Goal: Information Seeking & Learning: Learn about a topic

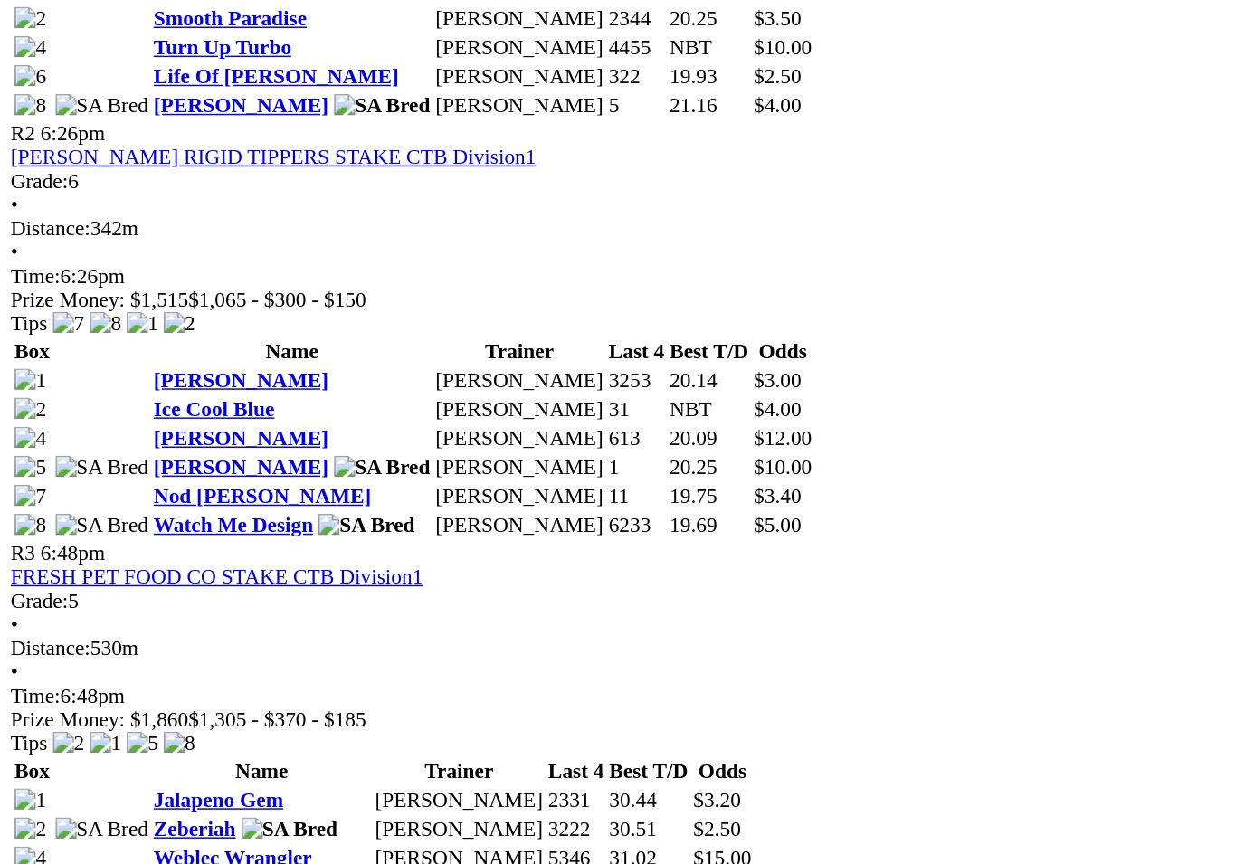
scroll to position [1111, 0]
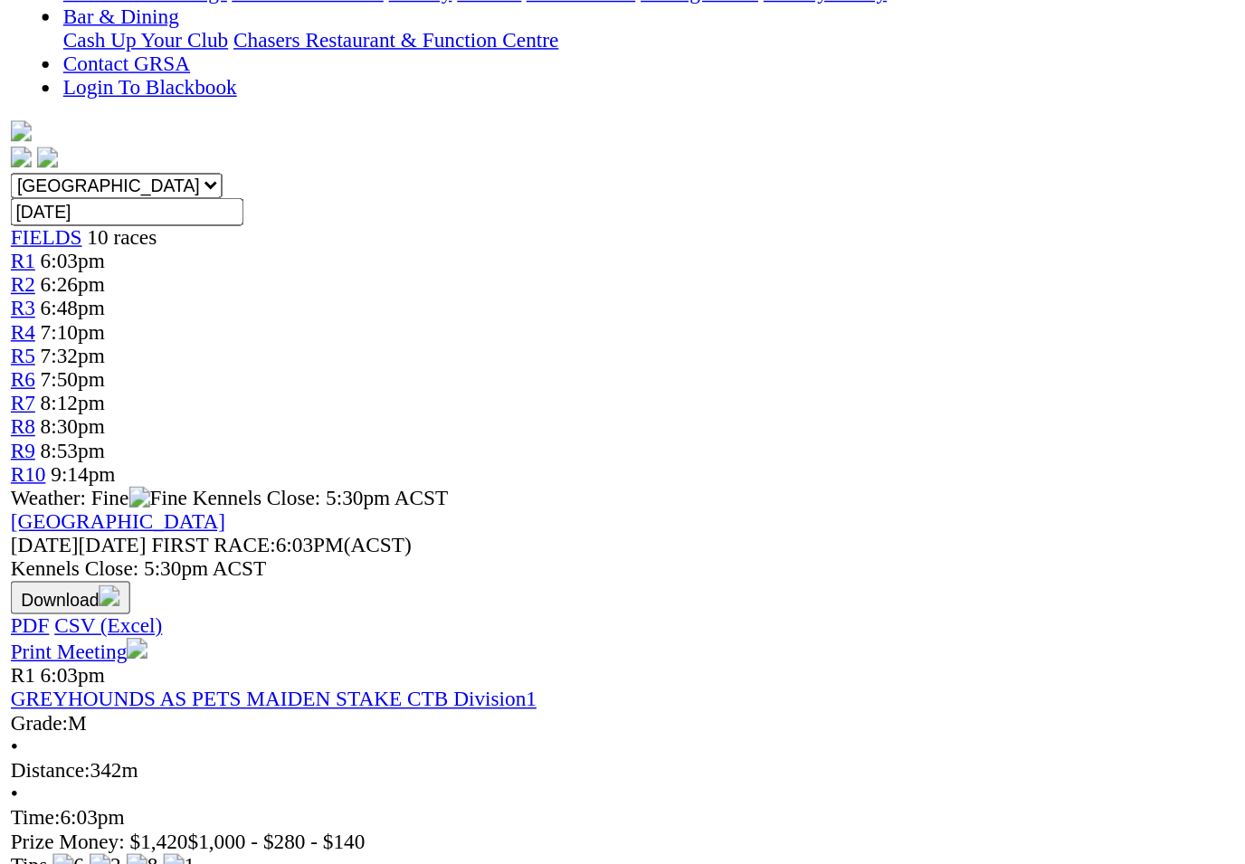
scroll to position [470, 0]
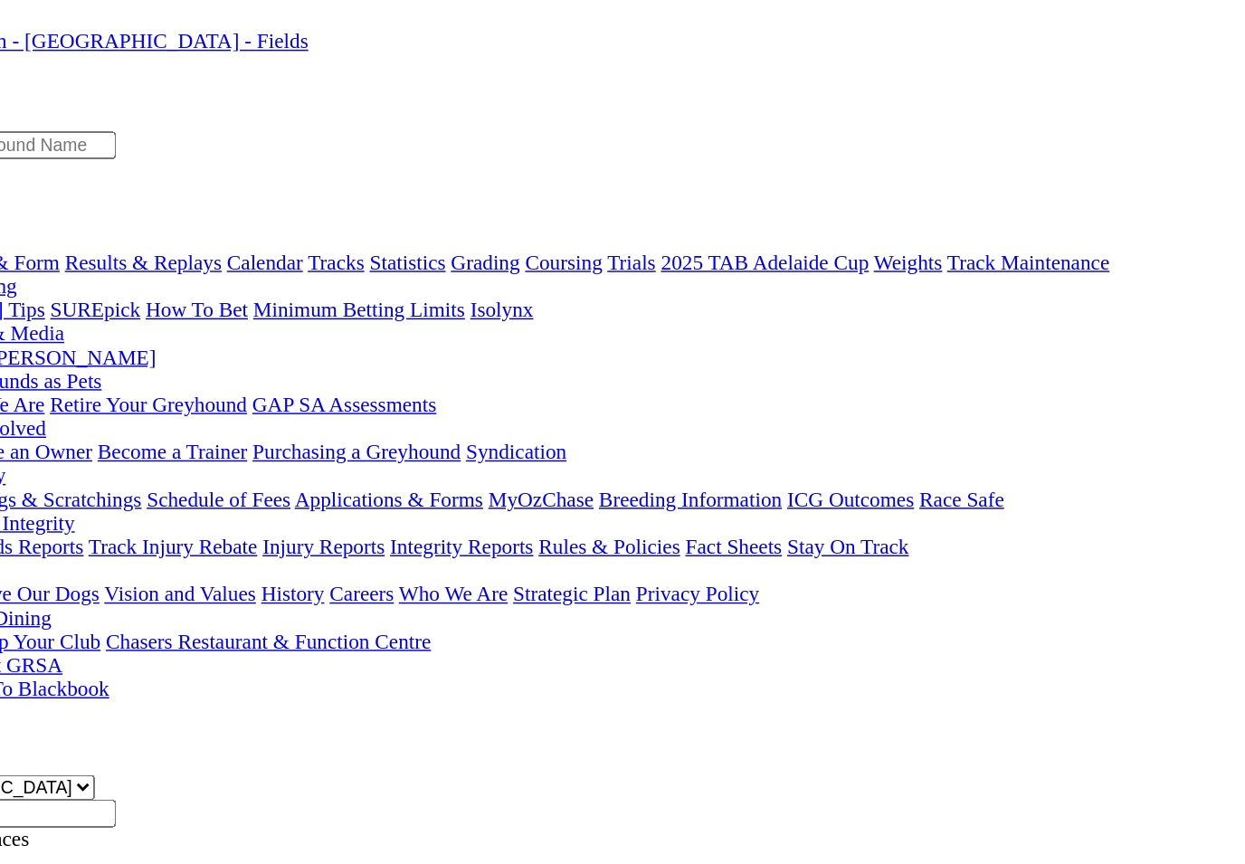
scroll to position [0, 0]
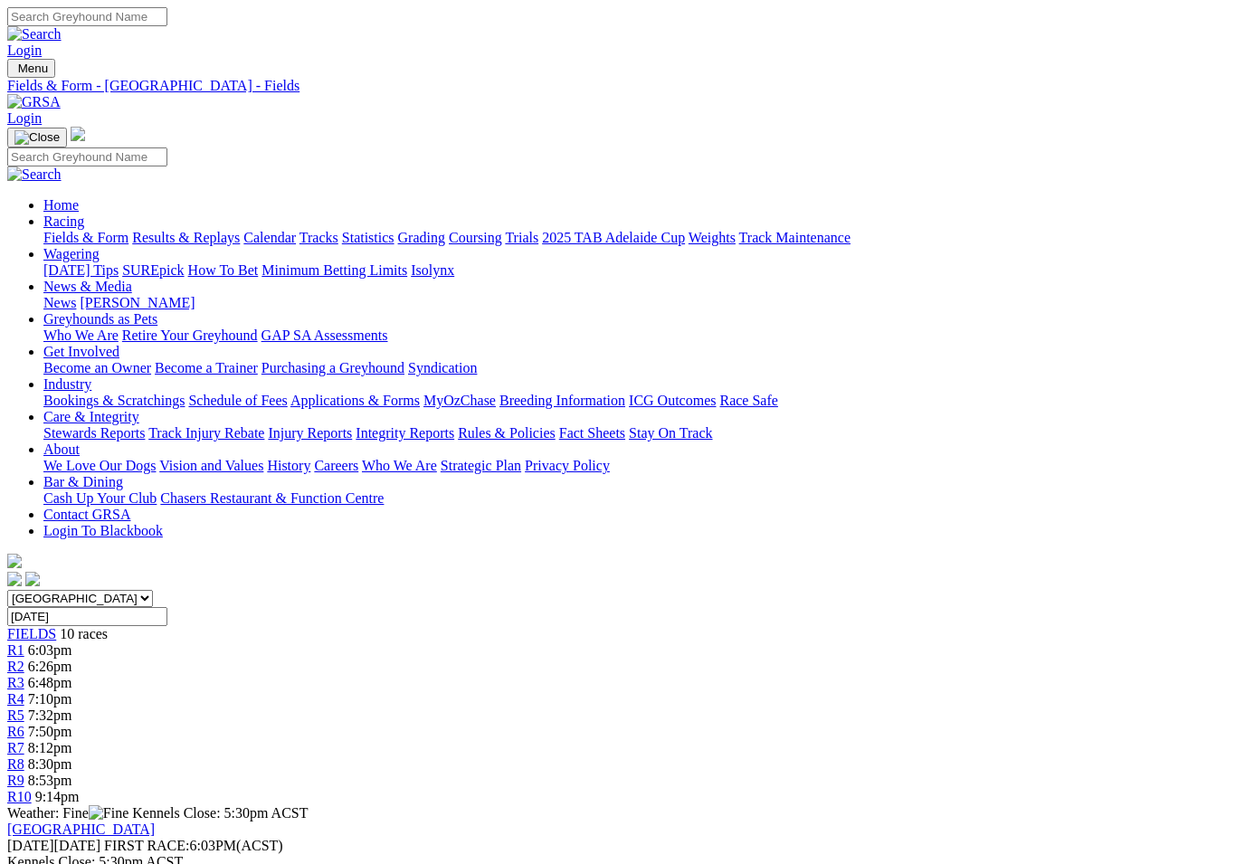
scroll to position [0, 88]
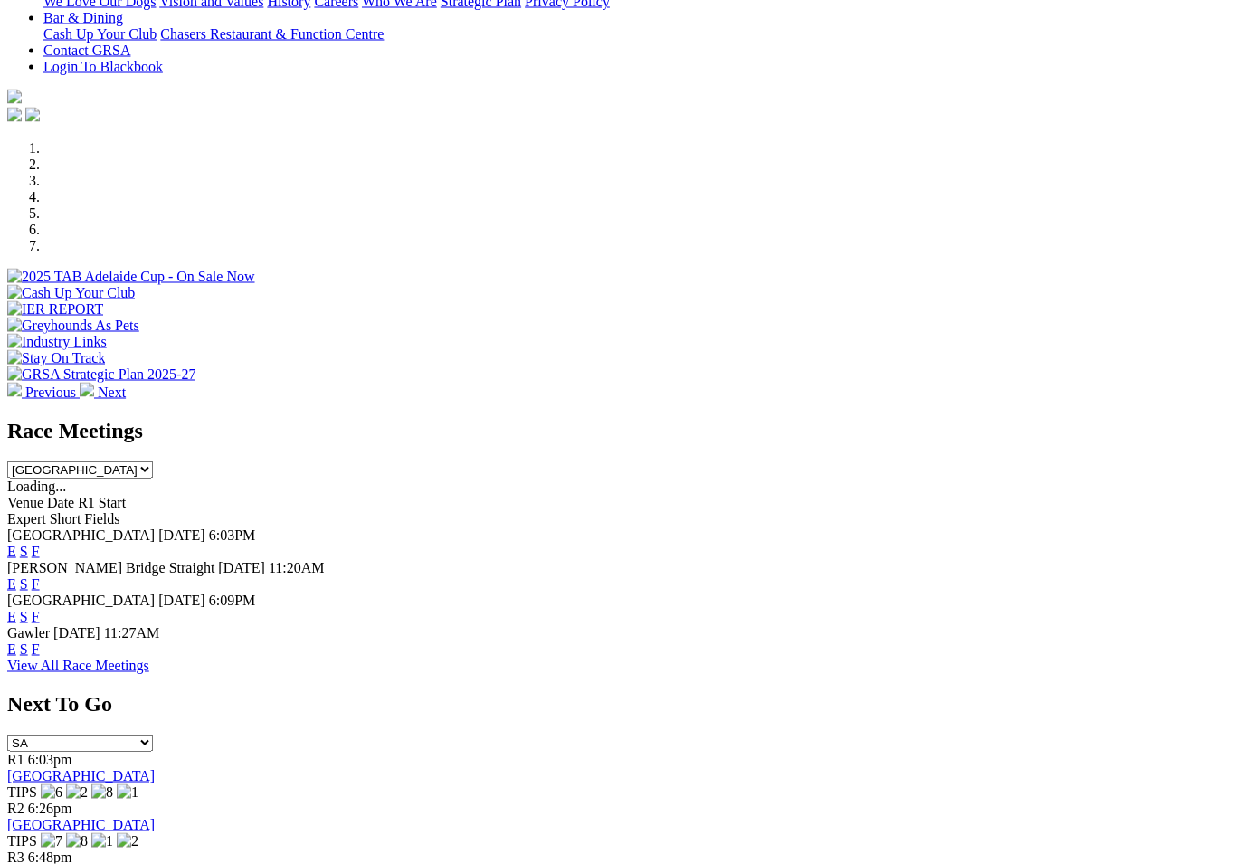
scroll to position [434, 0]
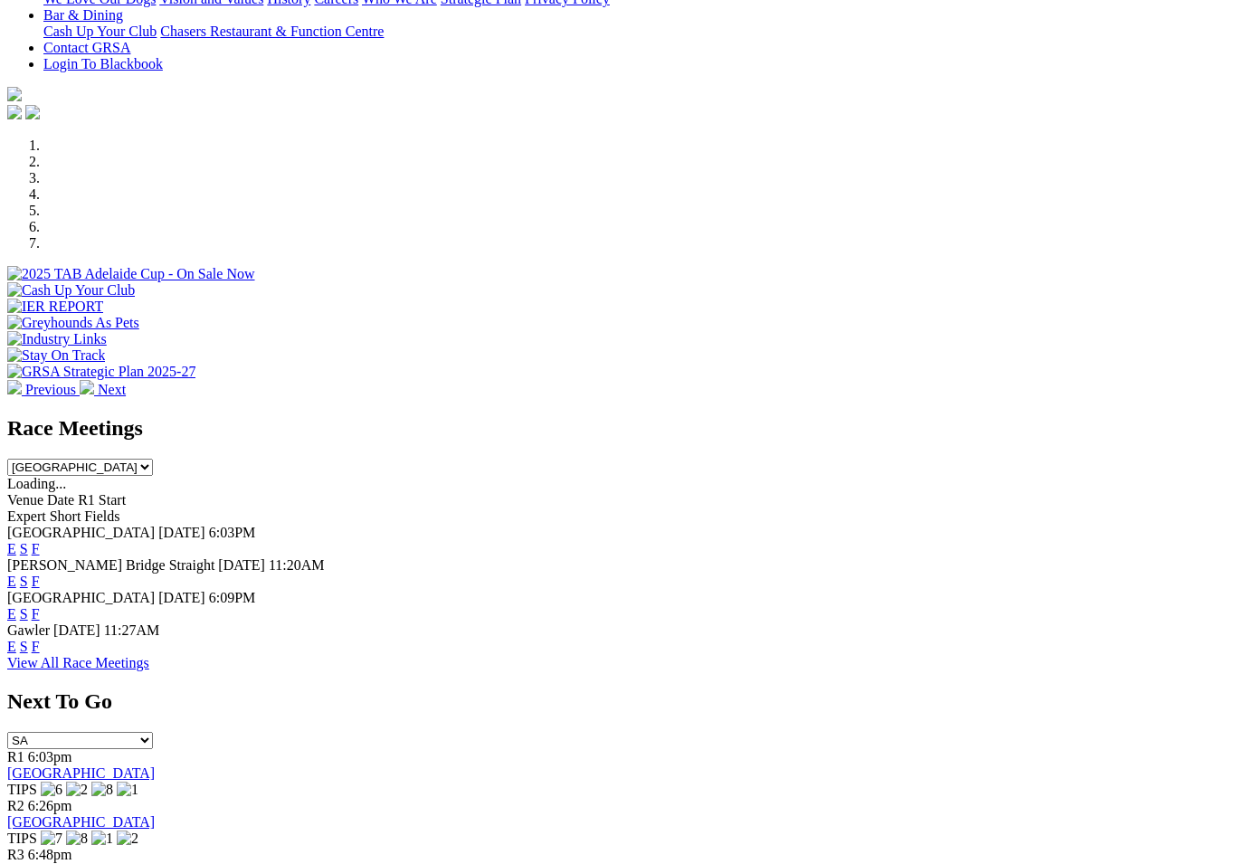
click at [1223, 706] on div "Next To Go SA [GEOGRAPHIC_DATA] [GEOGRAPHIC_DATA] [GEOGRAPHIC_DATA] [GEOGRAPHIC…" at bounding box center [622, 809] width 1230 height 241
